Goal: Complete application form: Complete application form

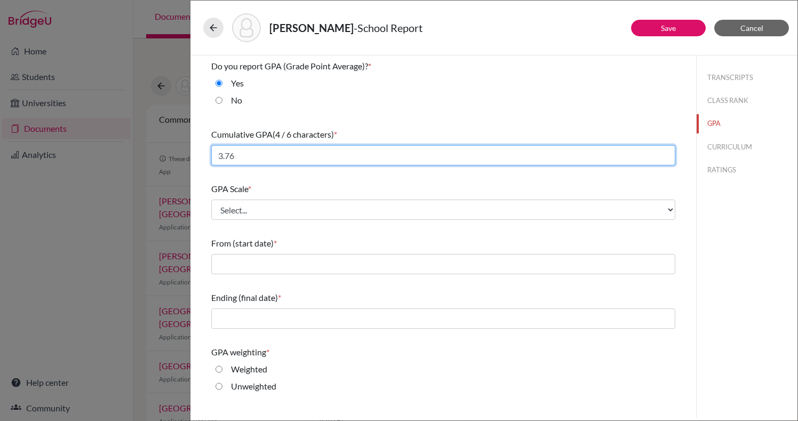
type input "3.76"
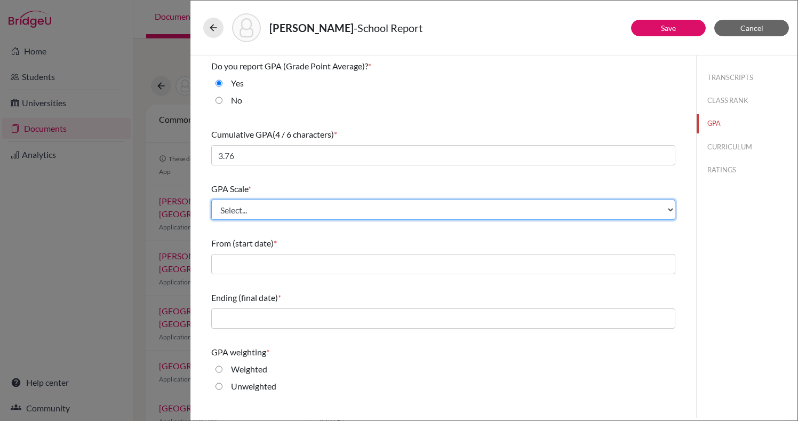
click at [384, 208] on select "Select... 4 5 6 7 8 9 10 11 12 13 14 15 16 17 18 19 20 100" at bounding box center [443, 209] width 464 height 20
select select "4"
click at [211, 199] on select "Select... 4 5 6 7 8 9 10 11 12 13 14 15 16 17 18 19 20 100" at bounding box center [443, 209] width 464 height 20
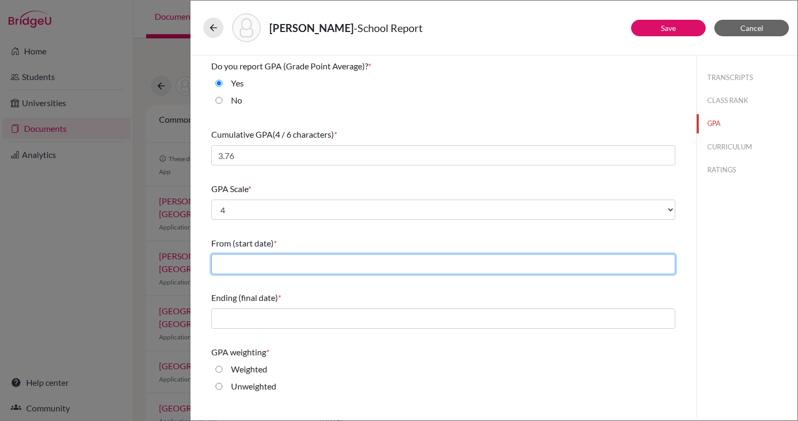
click at [341, 262] on input "text" at bounding box center [443, 264] width 464 height 20
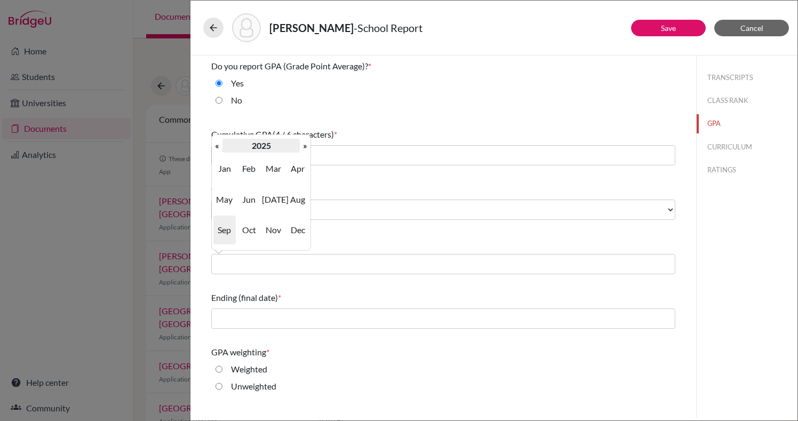
click at [249, 148] on th "2025" at bounding box center [260, 146] width 77 height 14
click at [219, 147] on th "«" at bounding box center [217, 146] width 11 height 14
click at [275, 199] on span "2015" at bounding box center [273, 199] width 22 height 29
click at [228, 226] on span "Sep" at bounding box center [224, 229] width 22 height 29
type input "09/2015"
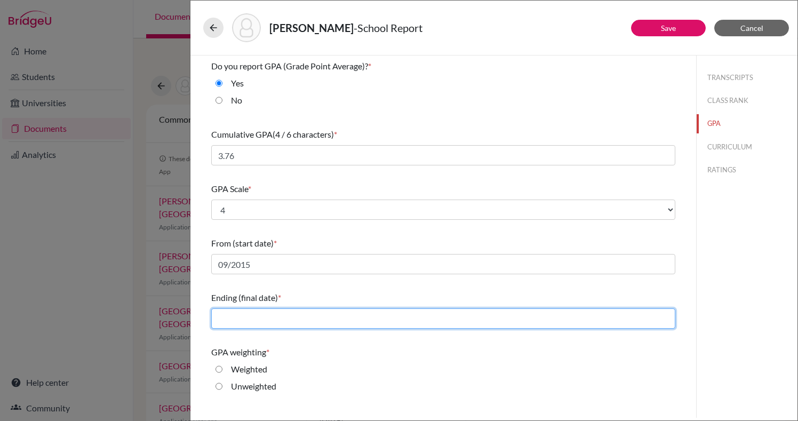
click at [236, 319] on input "text" at bounding box center [443, 318] width 464 height 20
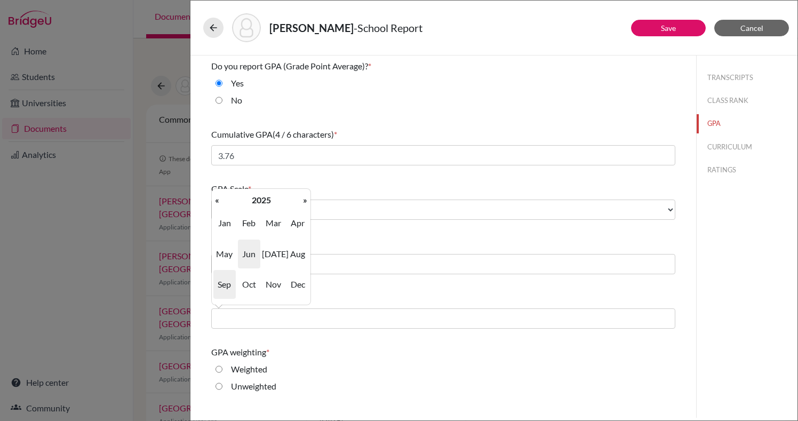
click at [255, 258] on span "Jun" at bounding box center [249, 253] width 22 height 29
type input "06/2025"
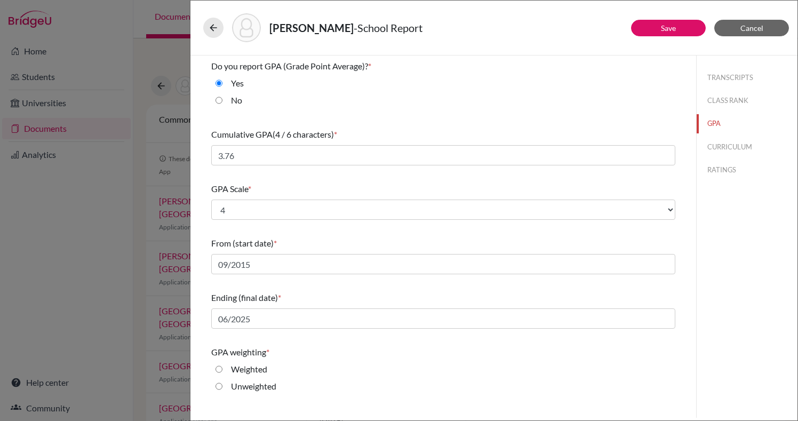
click at [221, 383] on input "Unweighted" at bounding box center [218, 386] width 7 height 13
radio input "true"
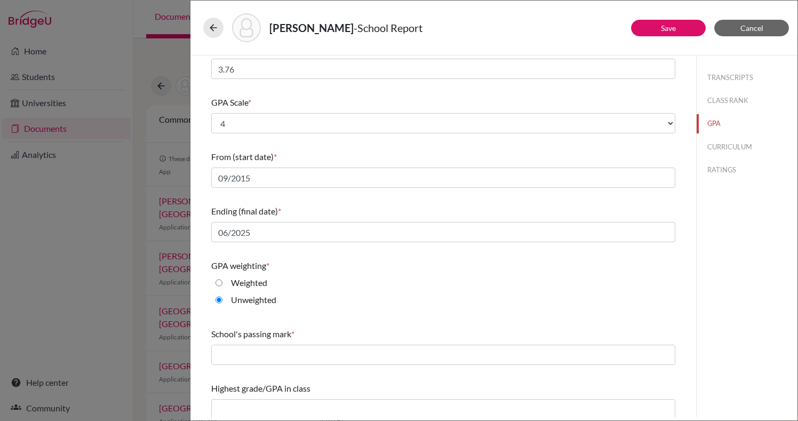
scroll to position [92, 0]
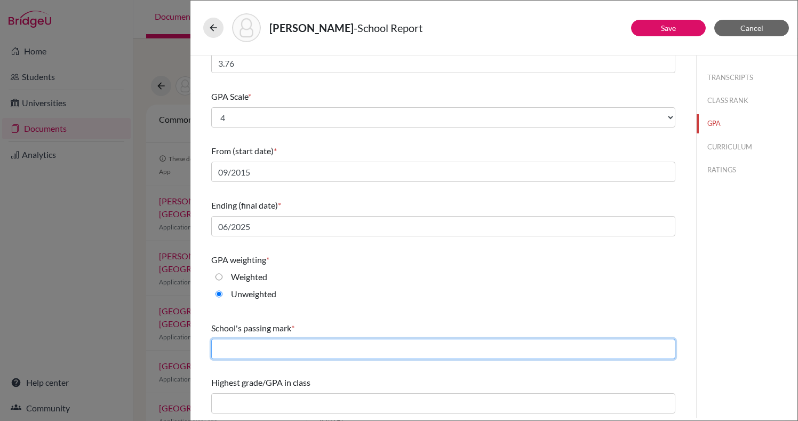
click at [241, 348] on input "text" at bounding box center [443, 349] width 464 height 20
type input "2.8"
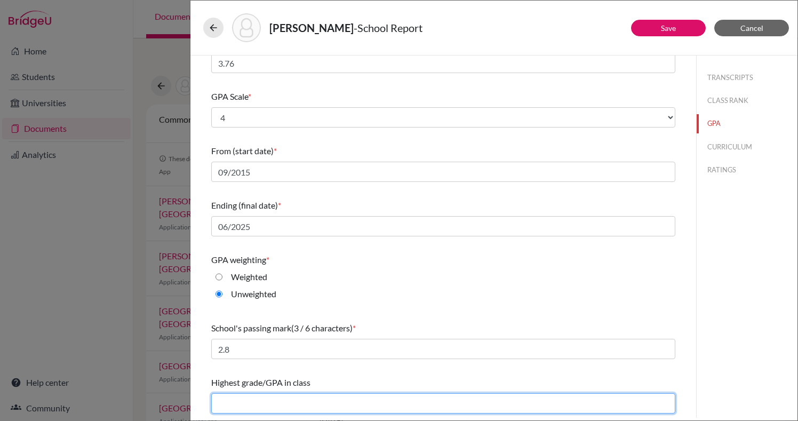
click at [285, 401] on input "text" at bounding box center [443, 403] width 464 height 20
type input "3.8"
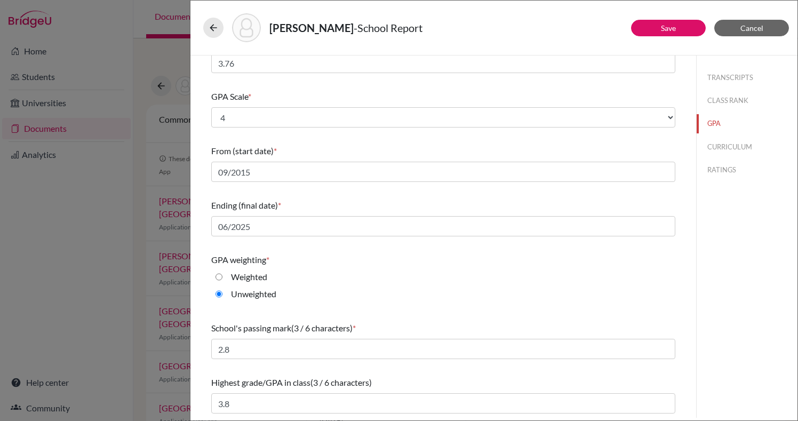
click at [413, 323] on div "School's passing mark (3 / 6 characters) *" at bounding box center [443, 327] width 464 height 13
click at [734, 268] on div "TRANSCRIPTS CLASS RANK GPA CURRICULUM RATINGS" at bounding box center [746, 236] width 101 height 362
click at [731, 148] on button "CURRICULUM" at bounding box center [746, 147] width 101 height 19
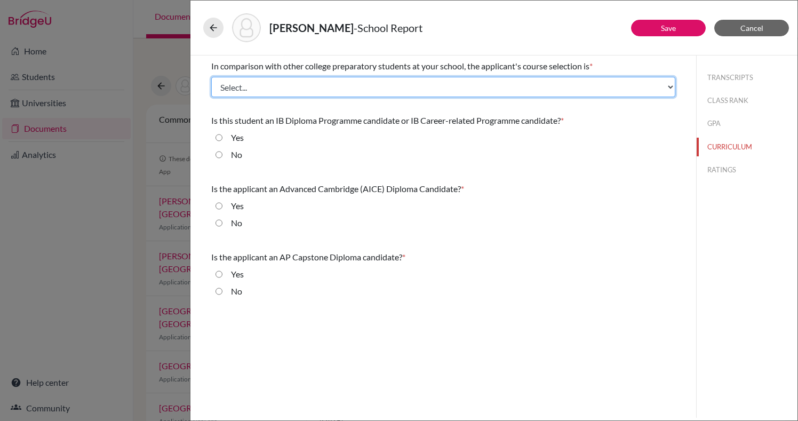
click at [311, 90] on select "Select... Less than demanding Average [PERSON_NAME] Very demanding Most demandi…" at bounding box center [443, 87] width 464 height 20
select select "4"
click at [211, 77] on select "Select... Less than demanding Average [PERSON_NAME] Very demanding Most demandi…" at bounding box center [443, 87] width 464 height 20
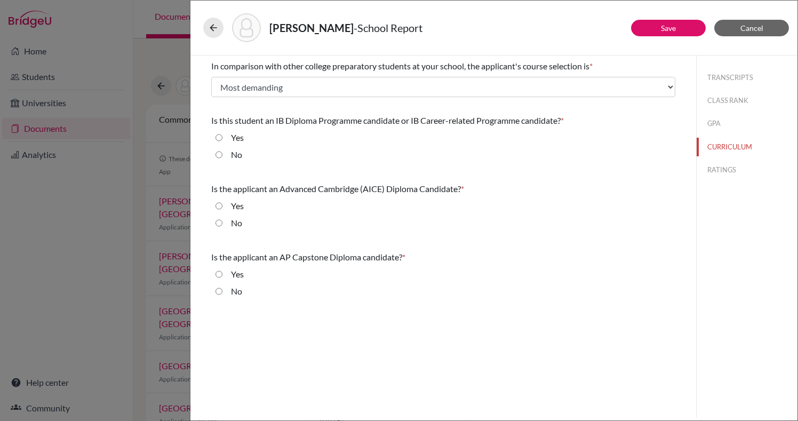
click at [219, 155] on input "No" at bounding box center [218, 154] width 7 height 13
radio input "true"
click at [221, 224] on input "No" at bounding box center [218, 222] width 7 height 13
radio input "true"
click at [219, 293] on input "No" at bounding box center [218, 291] width 7 height 13
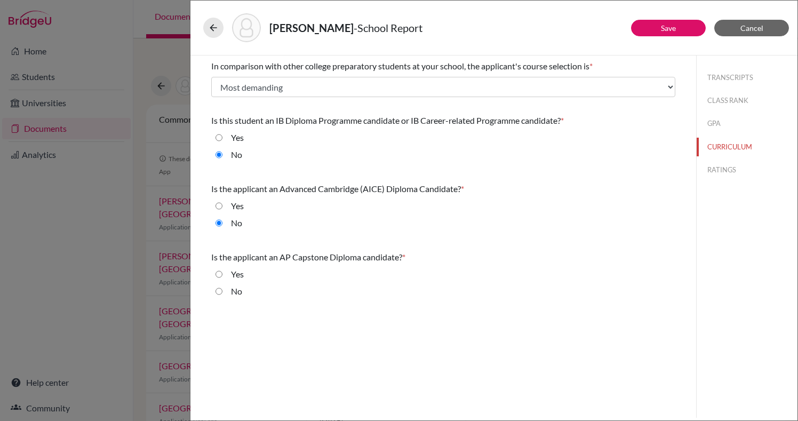
radio input "true"
click at [727, 173] on button "RATINGS" at bounding box center [746, 169] width 101 height 19
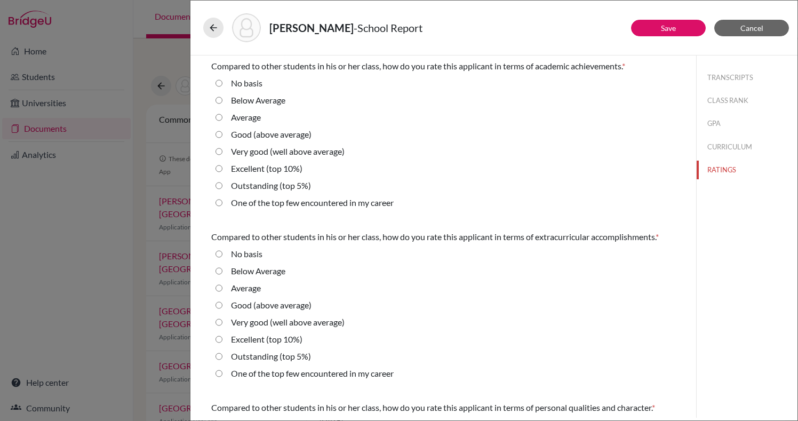
click at [220, 186] on 5\%\) "Outstanding (top 5%)" at bounding box center [218, 185] width 7 height 13
radio 5\%\) "true"
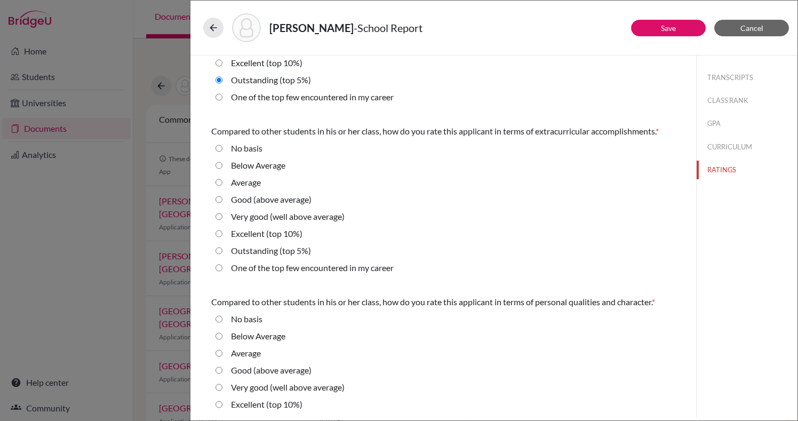
scroll to position [125, 0]
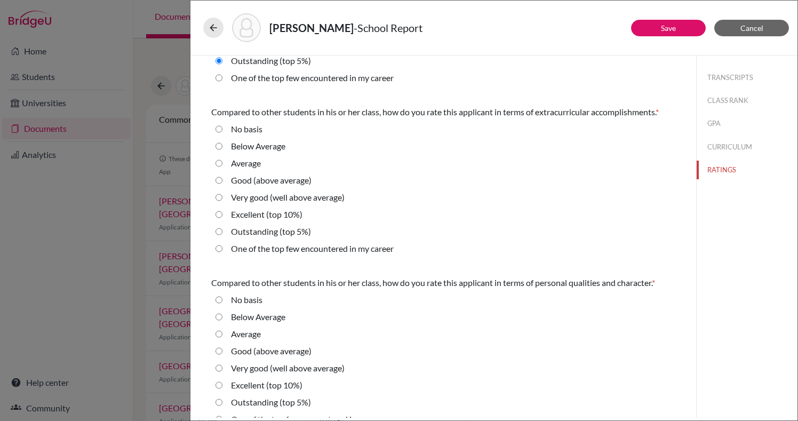
click at [219, 200] on average\) "Very good (well above average)" at bounding box center [218, 197] width 7 height 13
radio average\) "true"
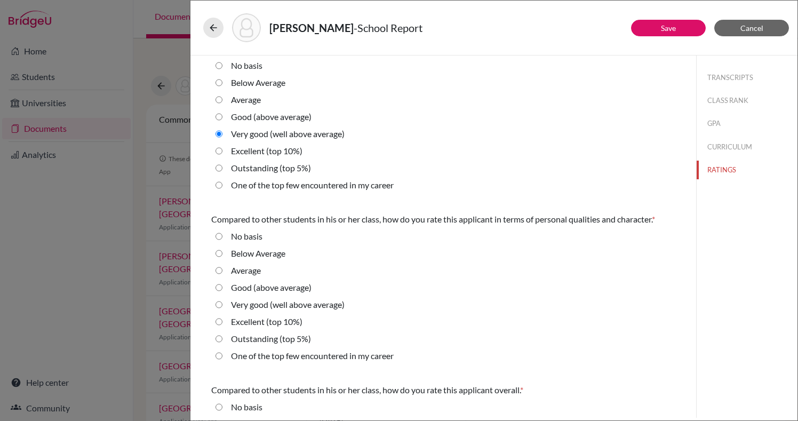
scroll to position [234, 0]
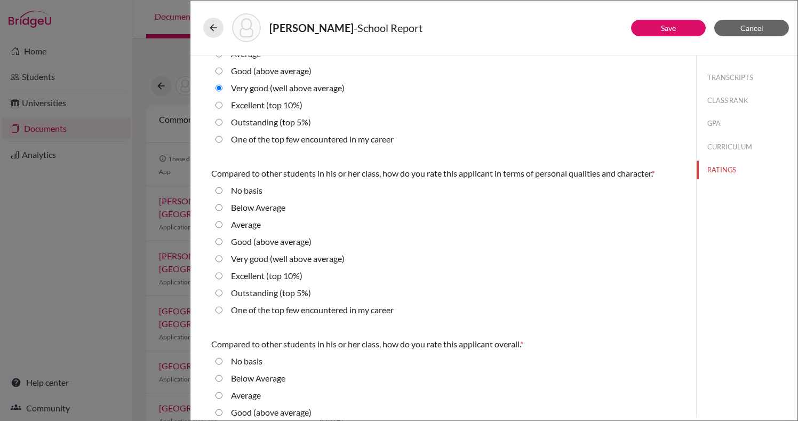
click at [220, 261] on average\) "Very good (well above average)" at bounding box center [218, 258] width 7 height 13
radio average\) "true"
click at [221, 274] on 10\%\) "Excellent (top 10%)" at bounding box center [218, 275] width 7 height 13
radio 10\%\) "true"
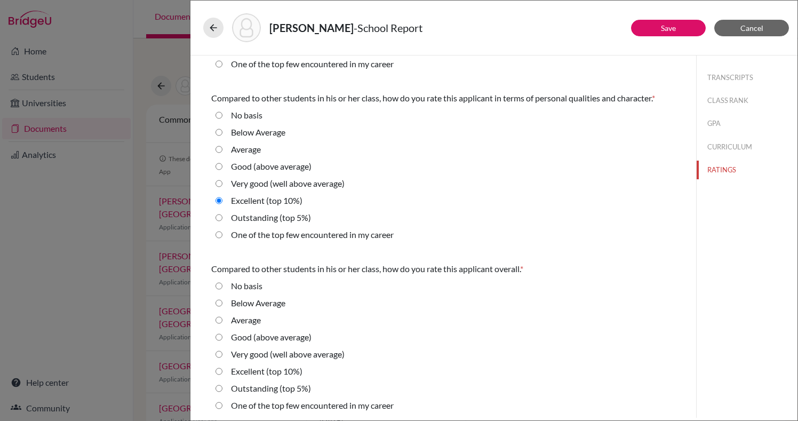
scroll to position [312, 0]
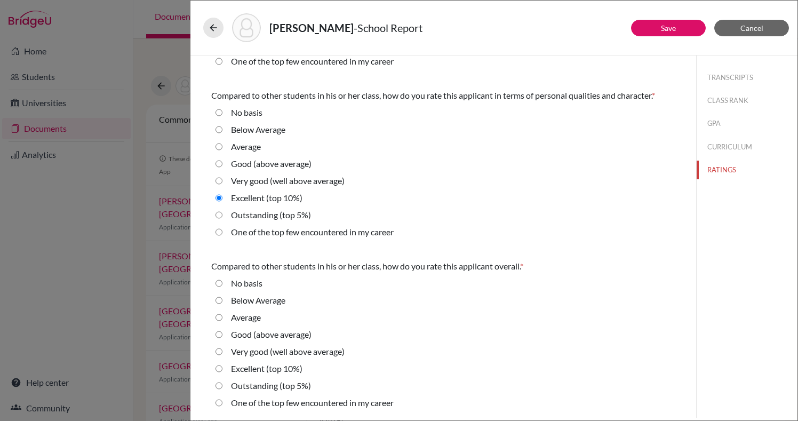
click at [219, 369] on 10\%\) "Excellent (top 10%)" at bounding box center [218, 368] width 7 height 13
radio 10\%\) "true"
click at [675, 30] on link "Save" at bounding box center [668, 27] width 15 height 9
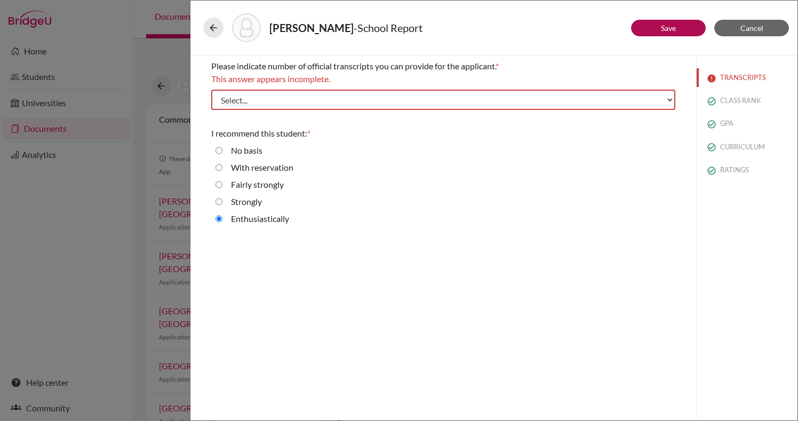
scroll to position [0, 0]
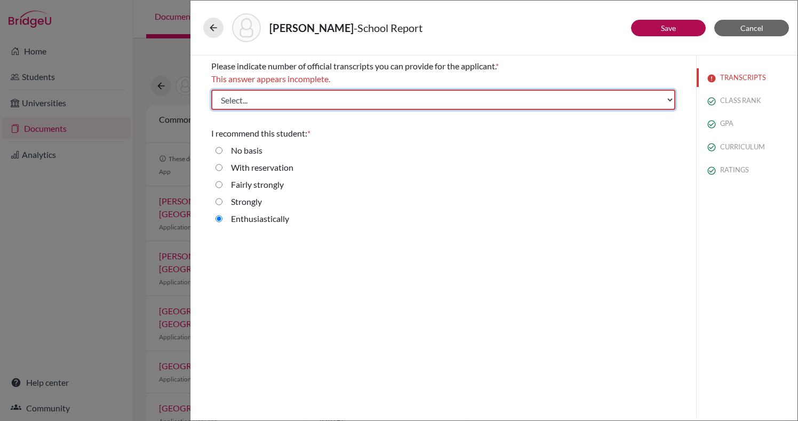
click at [342, 101] on select "Select... 1 2 3 4" at bounding box center [443, 100] width 464 height 20
select select "1"
click at [211, 90] on select "Select... 1 2 3 4" at bounding box center [443, 100] width 464 height 20
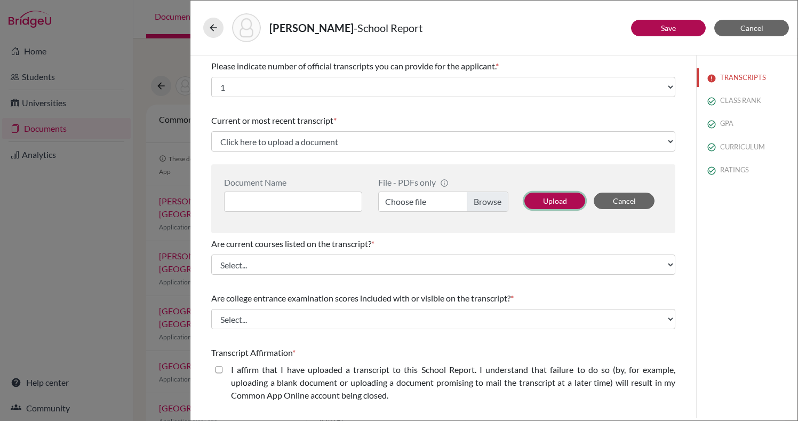
click at [543, 198] on button "Upload" at bounding box center [554, 200] width 61 height 17
click at [559, 199] on button "Upload" at bounding box center [554, 200] width 61 height 17
click at [553, 200] on button "Upload" at bounding box center [554, 200] width 61 height 17
click at [300, 203] on input at bounding box center [293, 201] width 138 height 20
click at [557, 204] on button "Upload" at bounding box center [554, 200] width 61 height 17
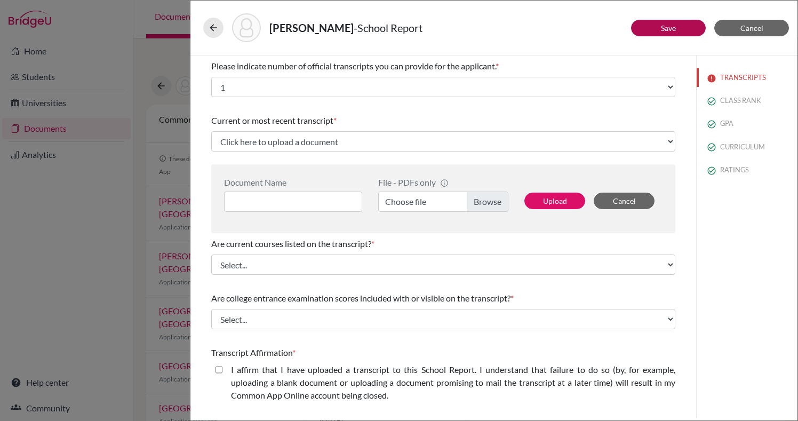
click at [486, 204] on label "Choose file" at bounding box center [443, 201] width 130 height 20
click at [486, 204] on input "Choose file" at bounding box center [443, 201] width 130 height 20
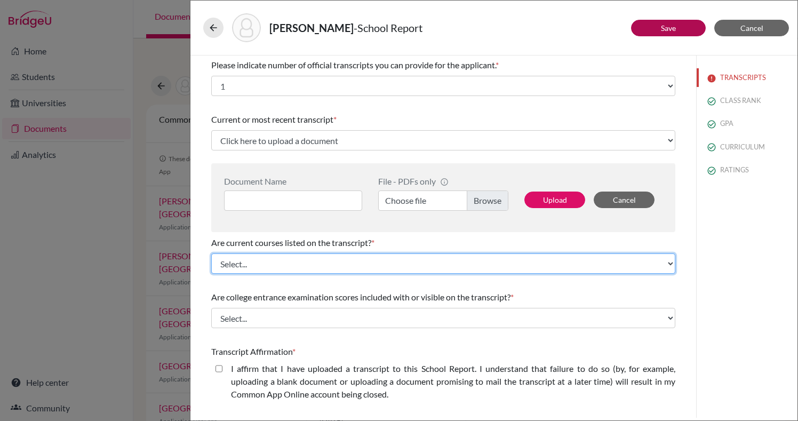
click at [255, 262] on select "Select... Yes No" at bounding box center [443, 263] width 464 height 20
select select "1"
click at [211, 253] on select "Select... Yes No" at bounding box center [443, 263] width 464 height 20
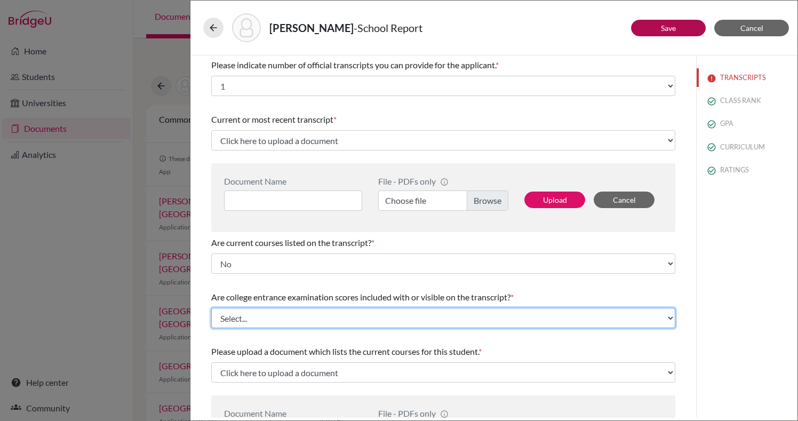
click at [261, 320] on select "Select... Yes No" at bounding box center [443, 318] width 464 height 20
select select "1"
click at [211, 308] on select "Select... Yes No" at bounding box center [443, 318] width 464 height 20
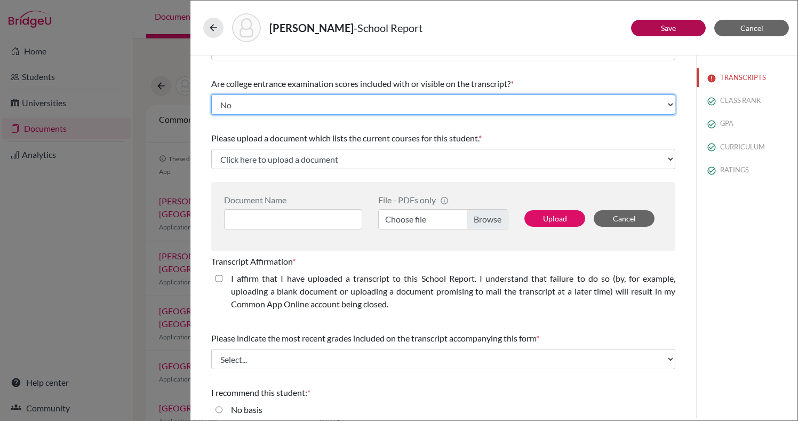
scroll to position [266, 0]
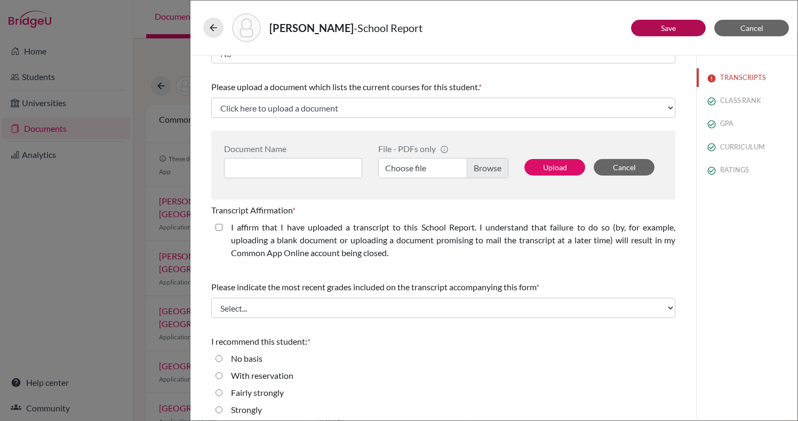
click at [544, 90] on div "Please upload a document which lists the current courses for this student. *" at bounding box center [443, 87] width 464 height 13
click at [480, 172] on label "Choose file" at bounding box center [443, 168] width 130 height 20
click at [480, 172] on input "Choose file" at bounding box center [443, 168] width 130 height 20
click at [299, 171] on input at bounding box center [293, 168] width 138 height 20
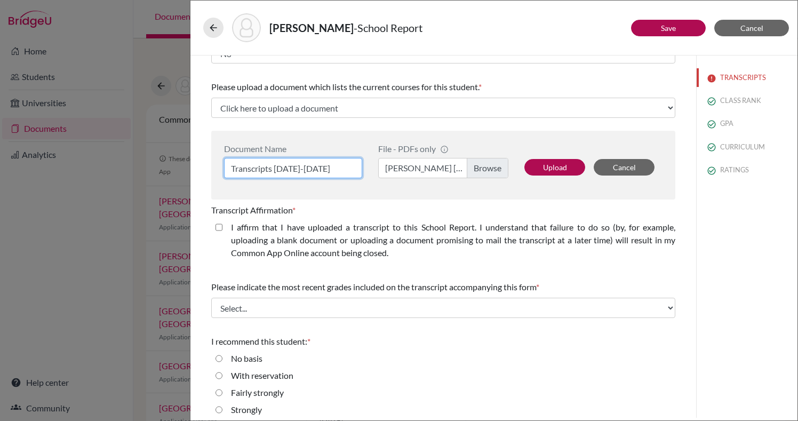
type input "Transcripts [DATE]-[DATE]"
click at [573, 166] on button "Upload" at bounding box center [554, 167] width 61 height 17
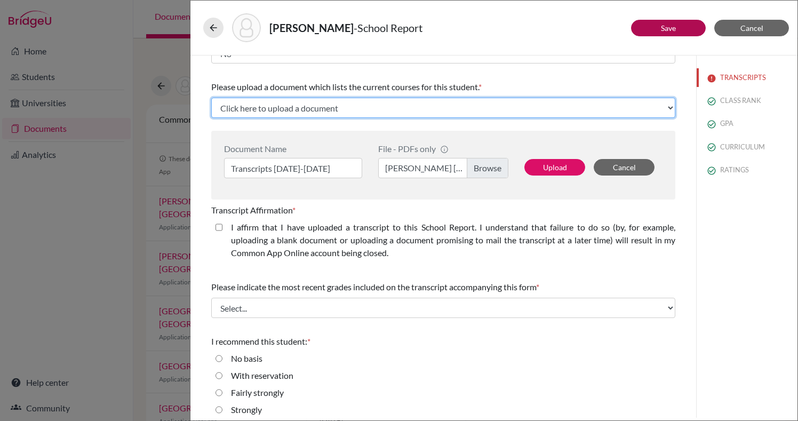
click at [468, 102] on select "Click here to upload a document Upload New File" at bounding box center [443, 108] width 464 height 20
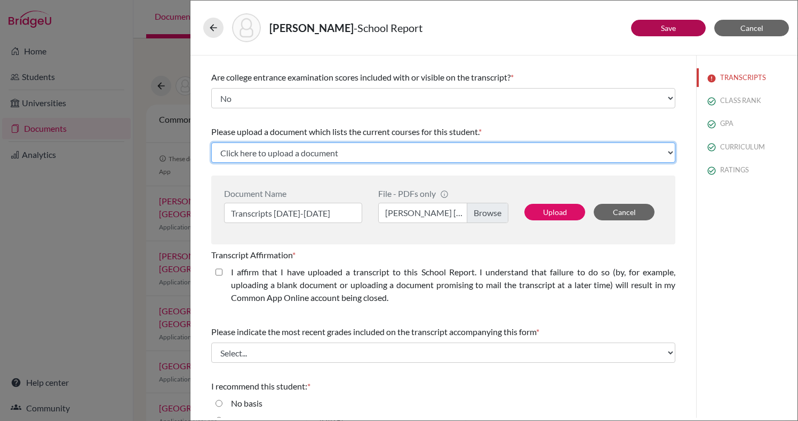
select select "670452"
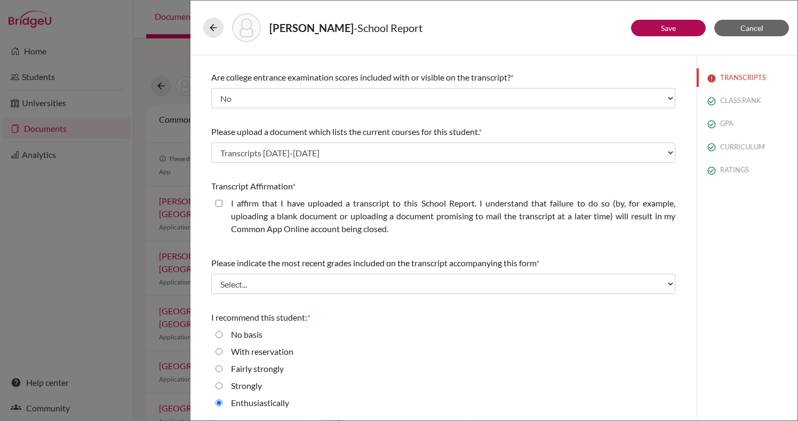
click at [219, 203] on closed\ "I affirm that I have uploaded a transcript to this School Report. I understand …" at bounding box center [218, 203] width 7 height 13
checkbox closed\ "true"
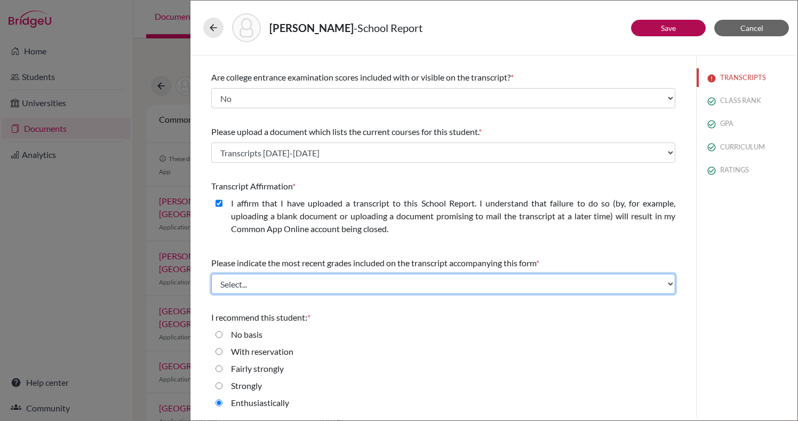
click at [311, 282] on select "Select... Final junior year grades 1st Quarter senior year grades 2nd Quarter/1…" at bounding box center [443, 284] width 464 height 20
select select "0"
click at [211, 274] on select "Select... Final junior year grades 1st Quarter senior year grades 2nd Quarter/1…" at bounding box center [443, 284] width 464 height 20
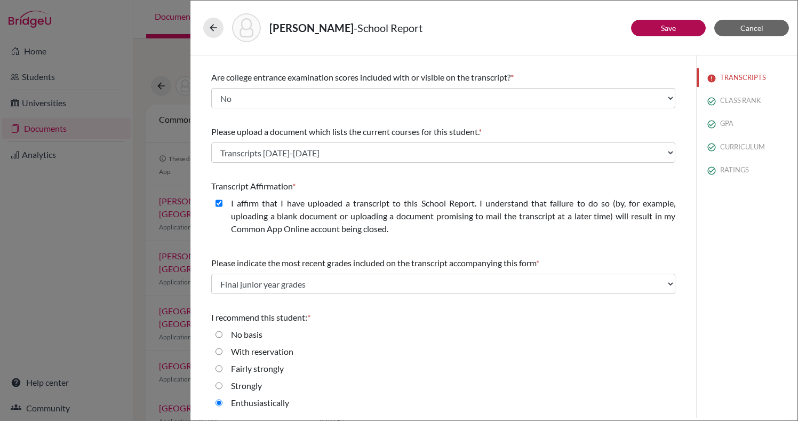
click at [704, 335] on div "TRANSCRIPTS CLASS RANK GPA CURRICULUM RATINGS" at bounding box center [746, 236] width 101 height 362
click at [761, 263] on div "TRANSCRIPTS CLASS RANK GPA CURRICULUM RATINGS" at bounding box center [746, 236] width 101 height 362
click at [414, 359] on div "With reservation" at bounding box center [443, 353] width 464 height 17
click at [439, 188] on div "Transcript Affirmation *" at bounding box center [443, 186] width 464 height 13
click at [327, 353] on div "With reservation" at bounding box center [443, 353] width 464 height 17
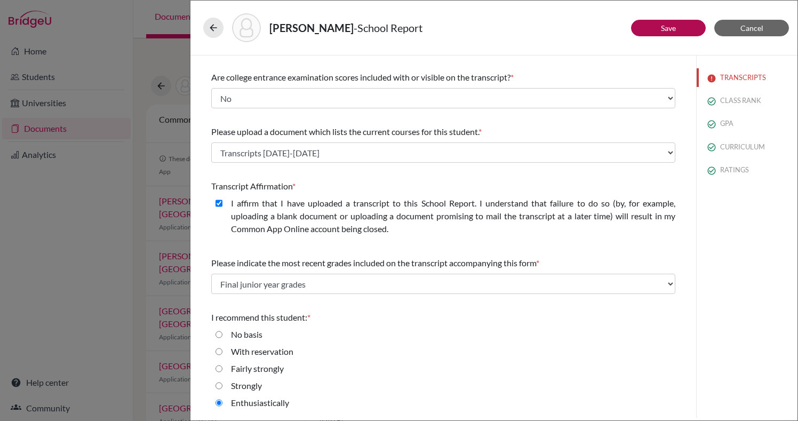
click at [494, 369] on div "Fairly strongly" at bounding box center [443, 370] width 464 height 17
click at [488, 373] on div "Fairly strongly" at bounding box center [443, 370] width 464 height 17
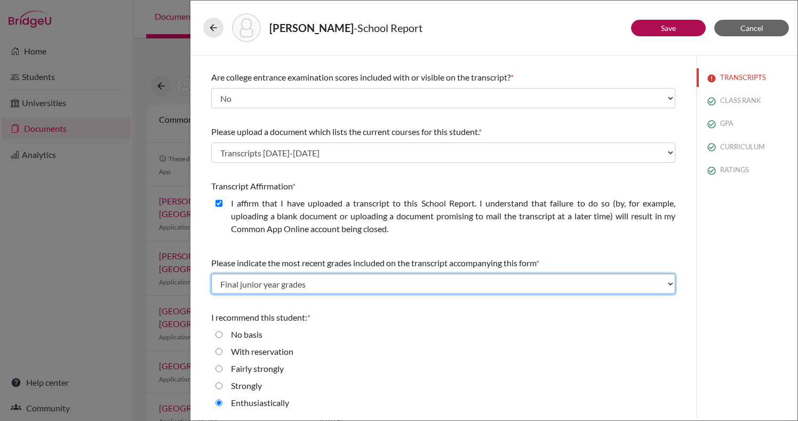
click at [562, 292] on select "Select... Final junior year grades 1st Quarter senior year grades 2nd Quarter/1…" at bounding box center [443, 284] width 464 height 20
click at [211, 274] on select "Select... Final junior year grades 1st Quarter senior year grades 2nd Quarter/1…" at bounding box center [443, 284] width 464 height 20
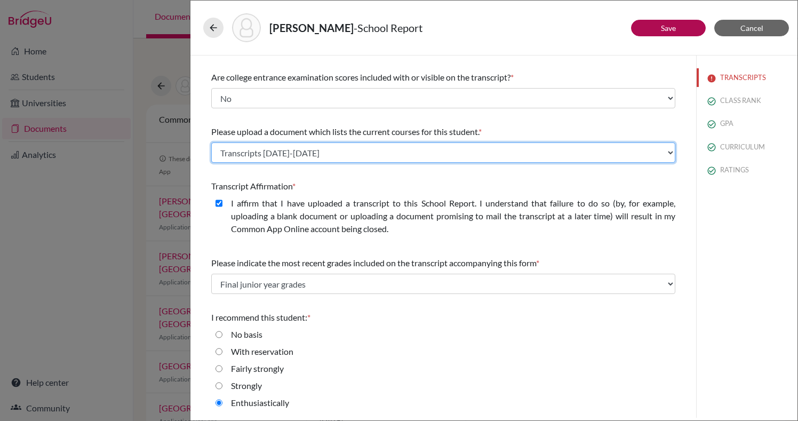
click at [632, 150] on select "Select existing document or upload a new one Transcripts [DATE]-[DATE] Upload N…" at bounding box center [443, 152] width 464 height 20
click at [211, 142] on select "Select existing document or upload a new one Transcripts [DATE]-[DATE] Upload N…" at bounding box center [443, 152] width 464 height 20
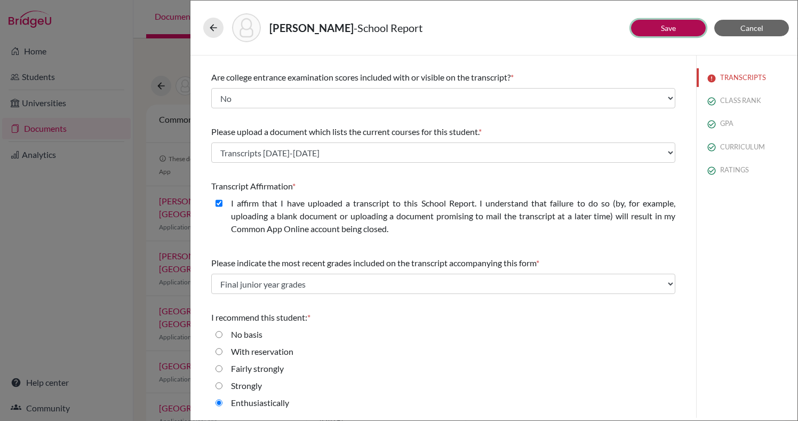
click at [667, 28] on link "Save" at bounding box center [668, 27] width 15 height 9
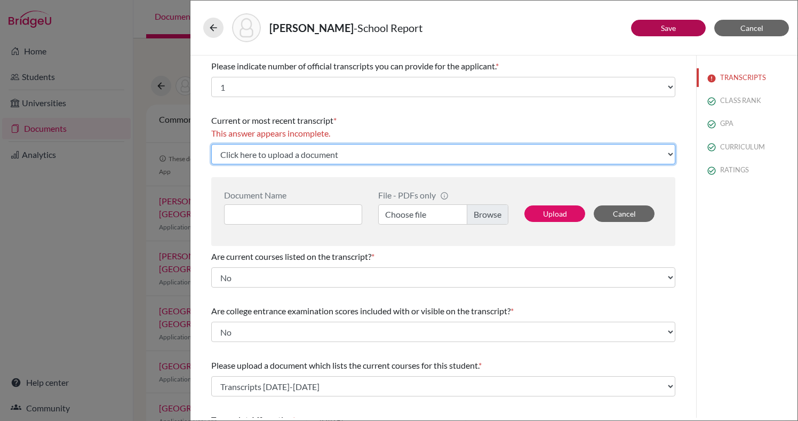
click at [519, 152] on select "Click here to upload a document Upload New File" at bounding box center [443, 154] width 464 height 20
click at [211, 144] on select "Click here to upload a document Upload New File" at bounding box center [443, 154] width 464 height 20
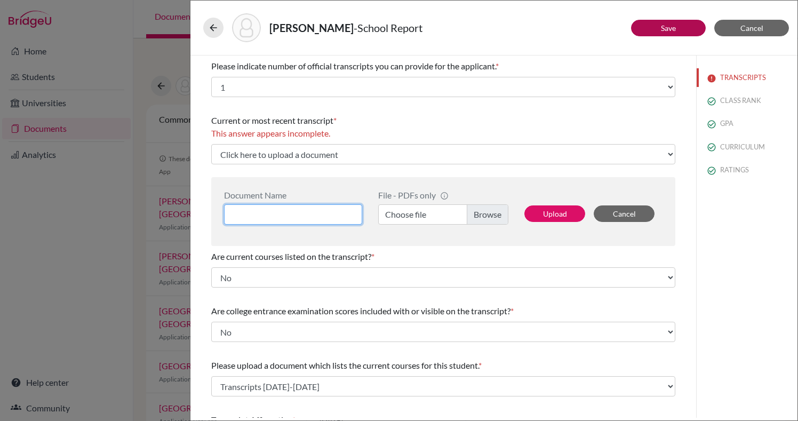
click at [323, 214] on input at bounding box center [293, 214] width 138 height 20
click at [490, 213] on label "Choose file" at bounding box center [443, 214] width 130 height 20
click at [490, 213] on input "Choose file" at bounding box center [443, 214] width 130 height 20
click at [351, 219] on input at bounding box center [293, 214] width 138 height 20
type input "Transcripts [DATE]-[DATE]"
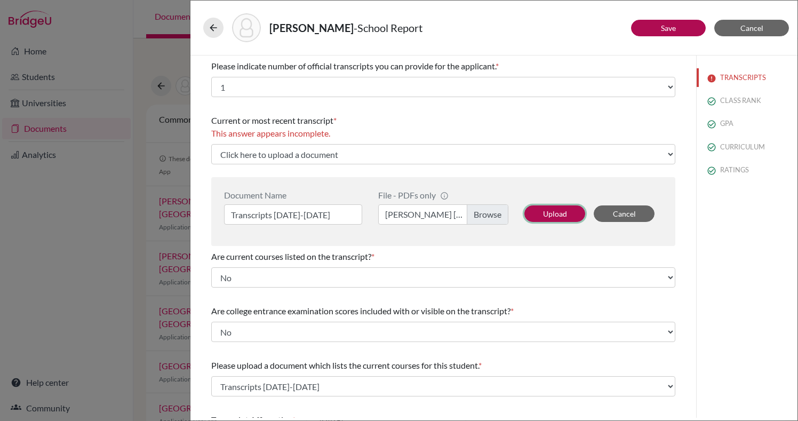
click at [551, 209] on button "Upload" at bounding box center [554, 213] width 61 height 17
select select "670453"
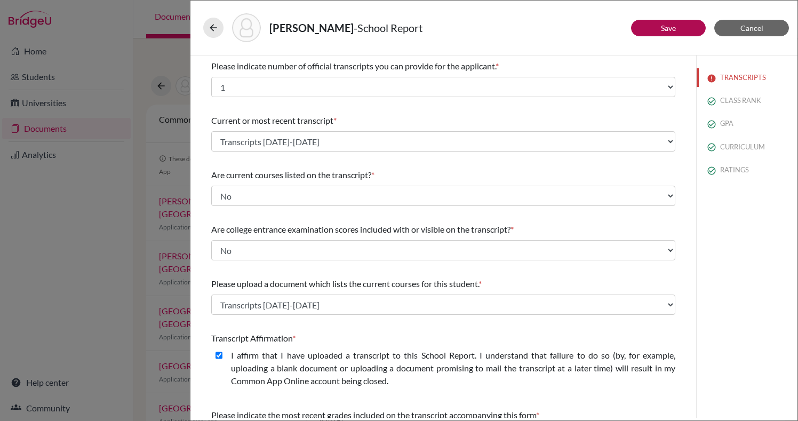
click at [418, 151] on div "Current or most recent transcript * Select existing document or upload a new on…" at bounding box center [443, 133] width 464 height 46
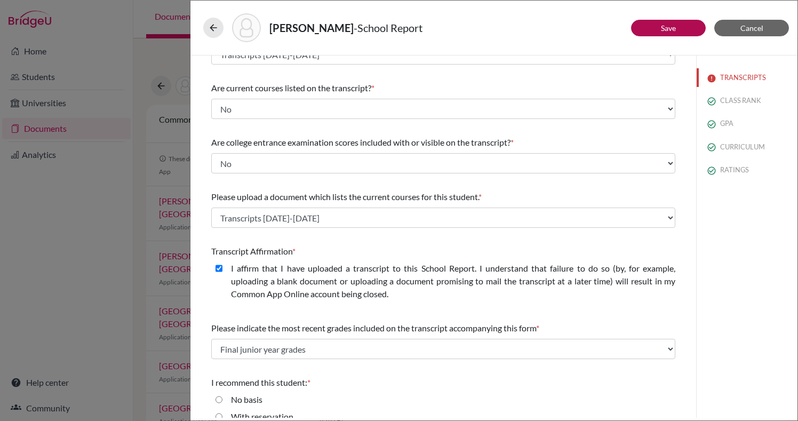
scroll to position [132, 0]
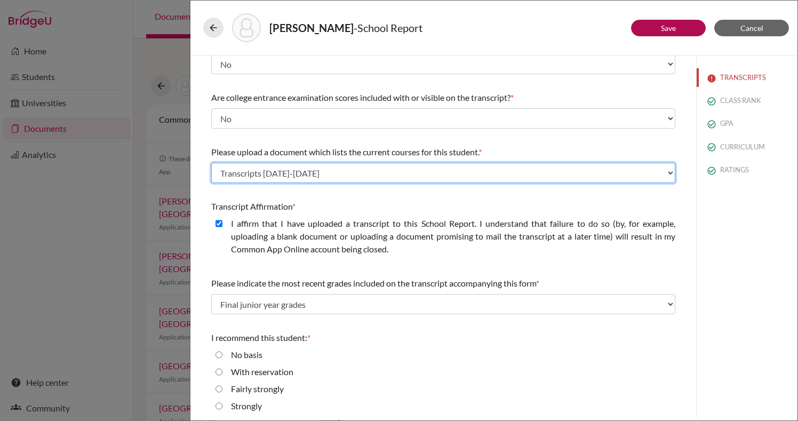
click at [359, 167] on select "Select existing document or upload a new one Transcripts [DATE]-[DATE] Upload N…" at bounding box center [443, 173] width 464 height 20
select select "Upload New File"
click at [211, 163] on select "Select existing document or upload a new one Transcripts [DATE]-[DATE] Upload N…" at bounding box center [443, 173] width 464 height 20
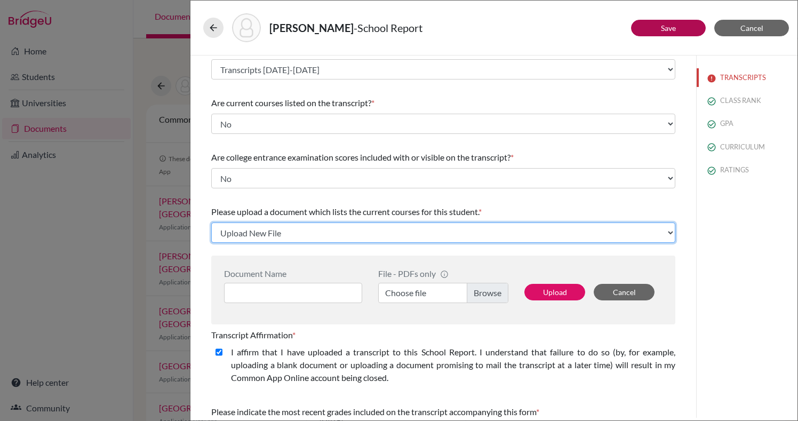
scroll to position [126, 0]
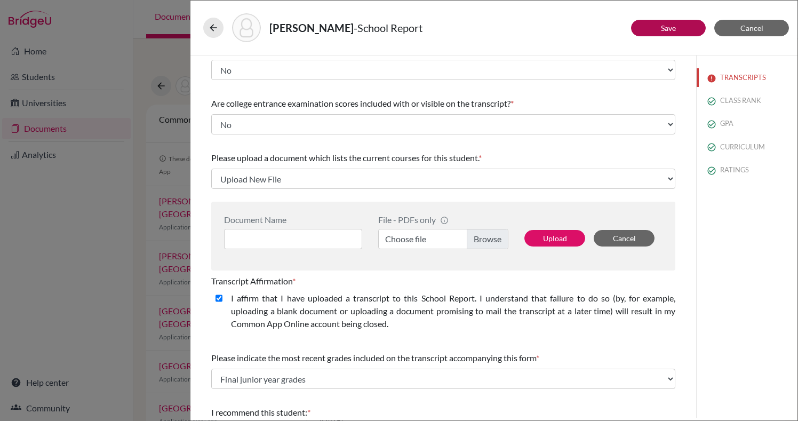
click at [144, 74] on div "[PERSON_NAME] - School Report Save Cancel Please indicate number of official tr…" at bounding box center [399, 210] width 798 height 421
